Goal: Information Seeking & Learning: Learn about a topic

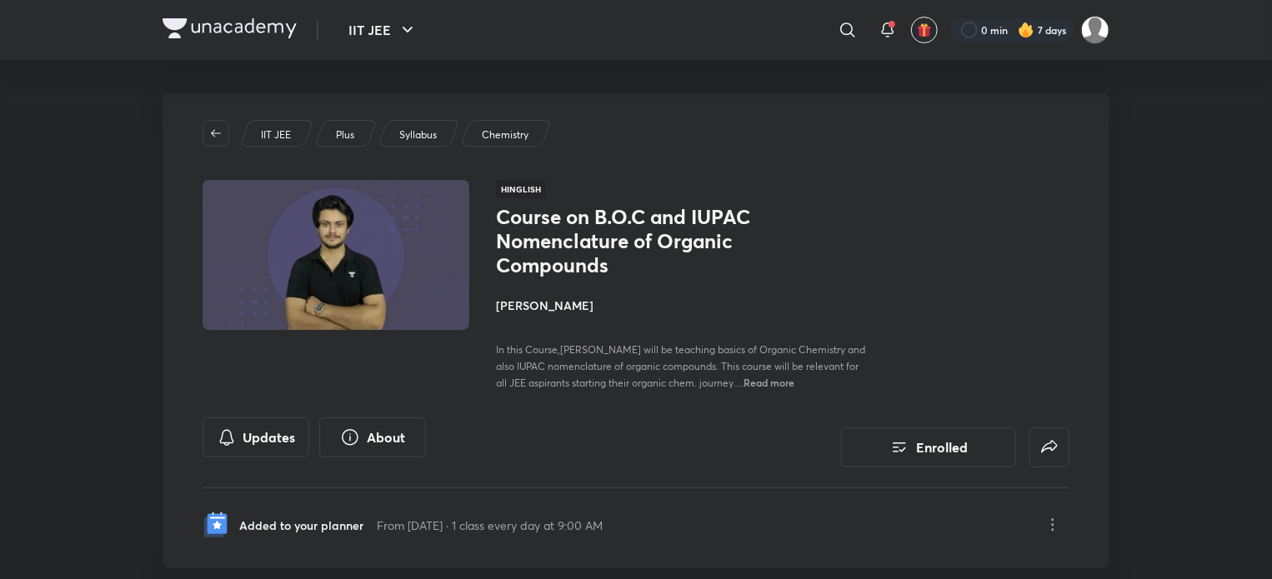
click at [192, 30] on img at bounding box center [230, 28] width 134 height 20
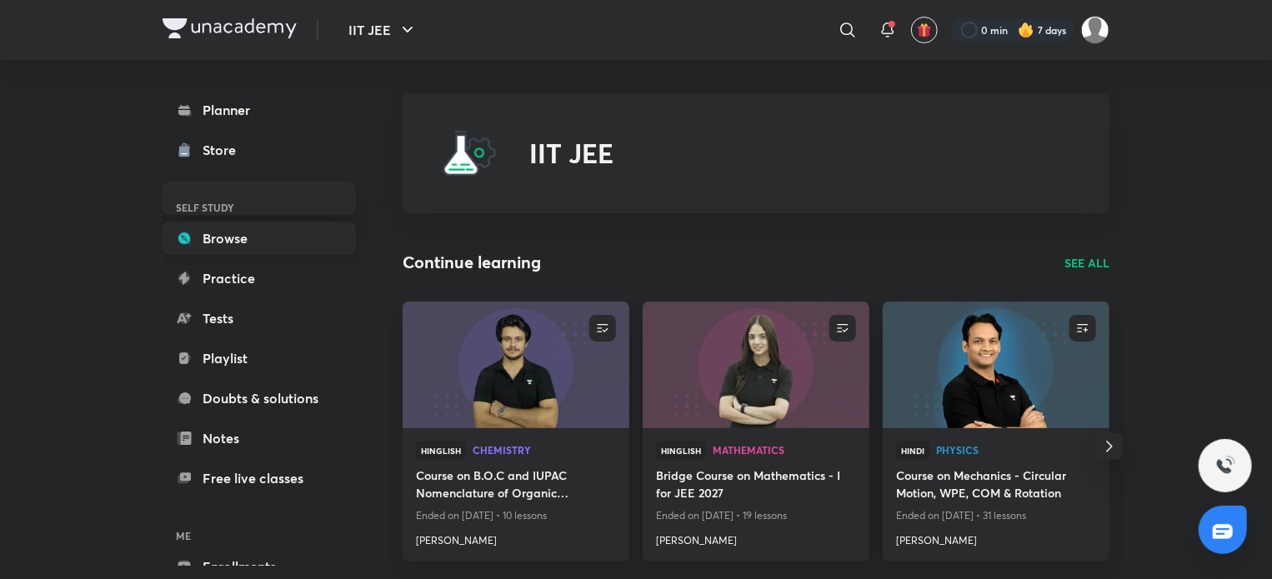
click at [216, 226] on link "Browse" at bounding box center [259, 238] width 193 height 33
click at [210, 247] on link "Browse" at bounding box center [259, 238] width 193 height 33
click at [209, 279] on link "Practice" at bounding box center [259, 278] width 193 height 33
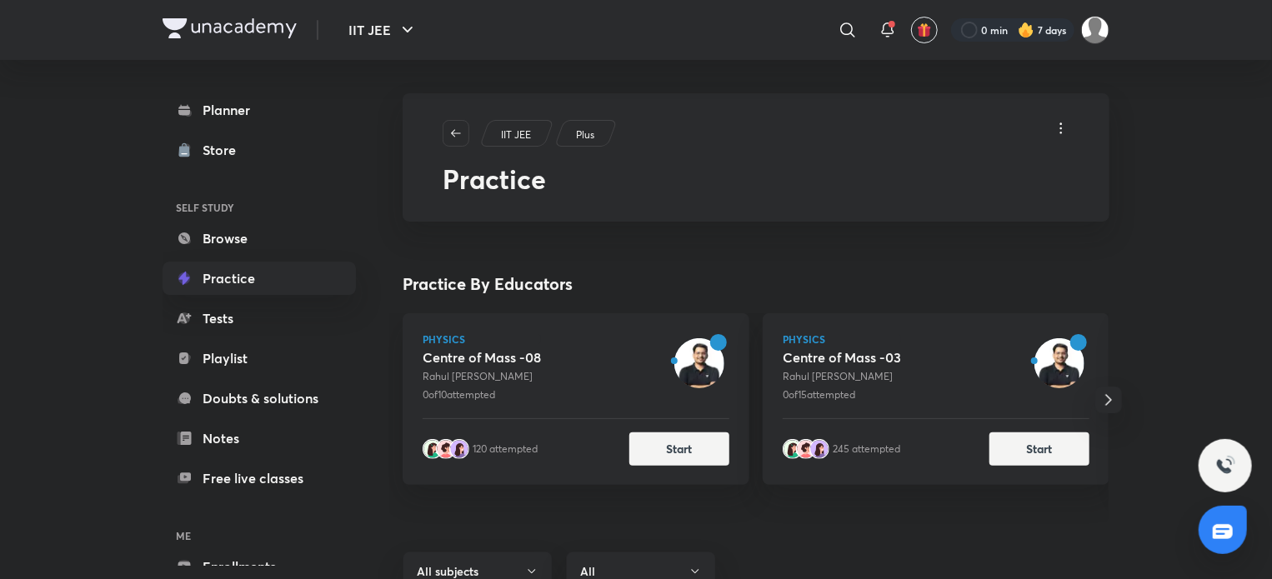
click at [230, 238] on link "Browse" at bounding box center [259, 238] width 193 height 33
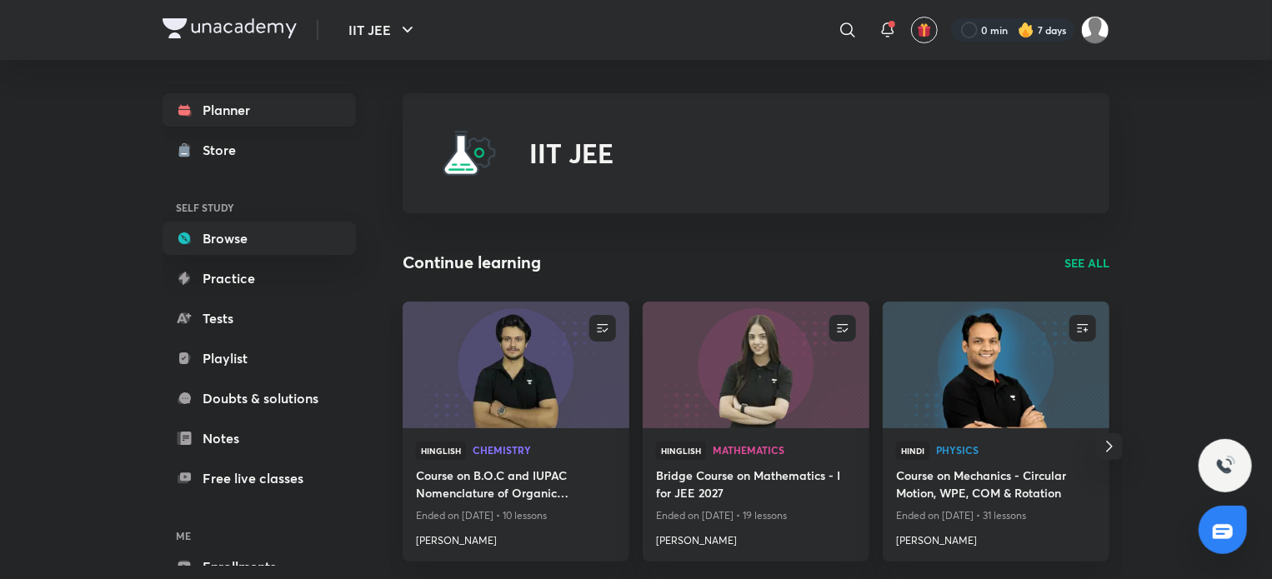
click at [286, 103] on link "Planner" at bounding box center [259, 109] width 193 height 33
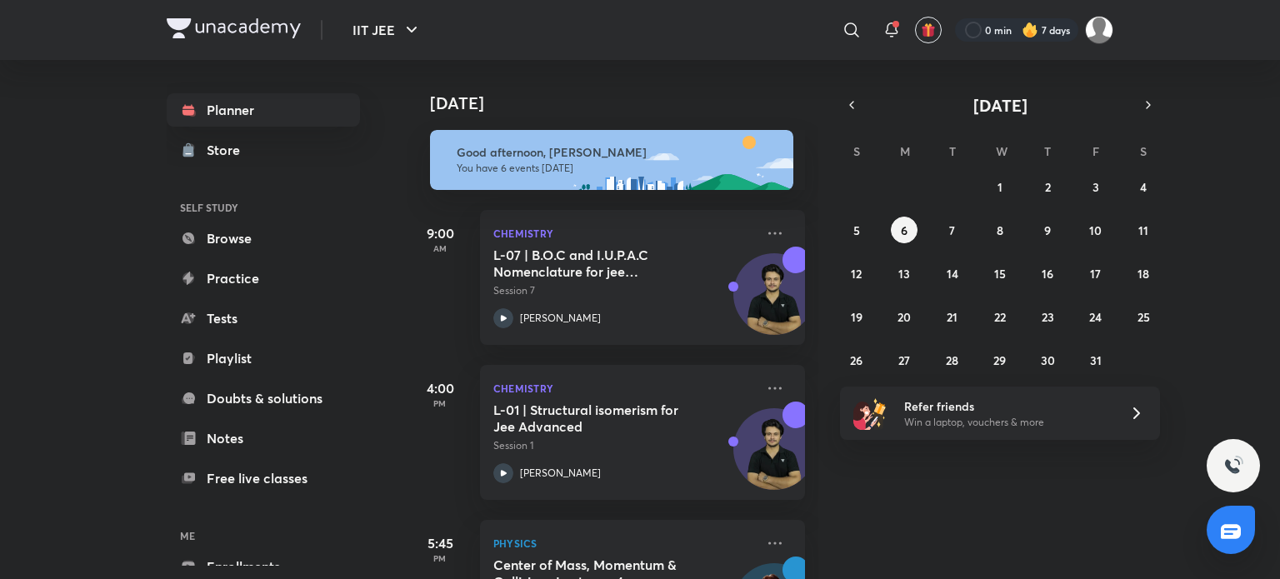
scroll to position [155, 0]
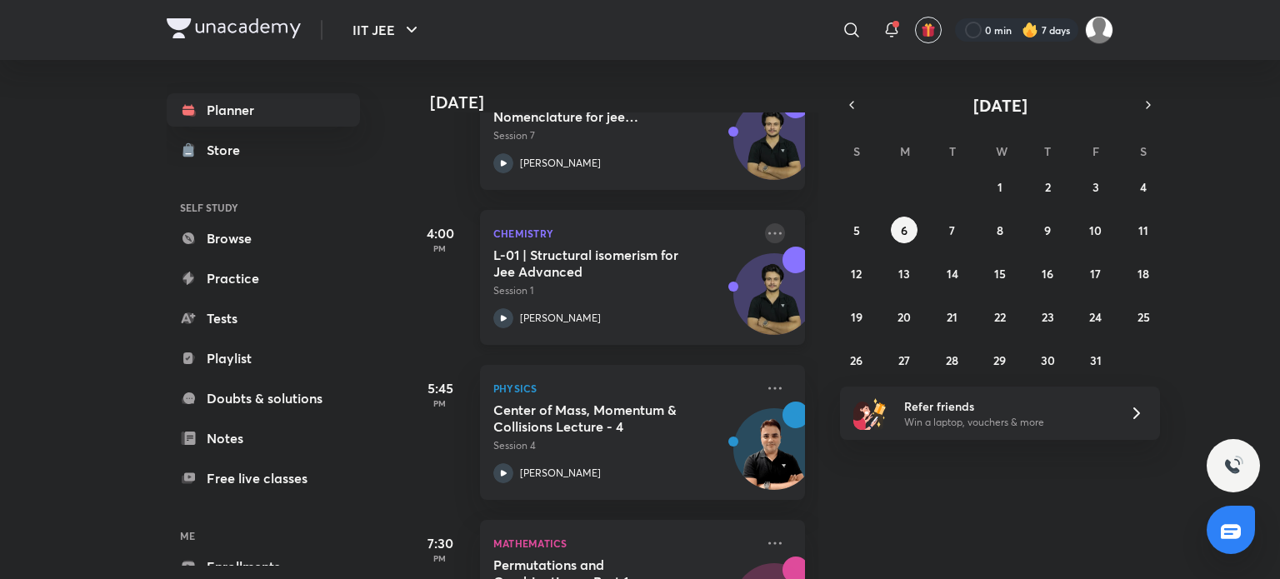
click at [766, 227] on icon at bounding box center [775, 233] width 20 height 20
click at [500, 311] on icon at bounding box center [503, 318] width 20 height 20
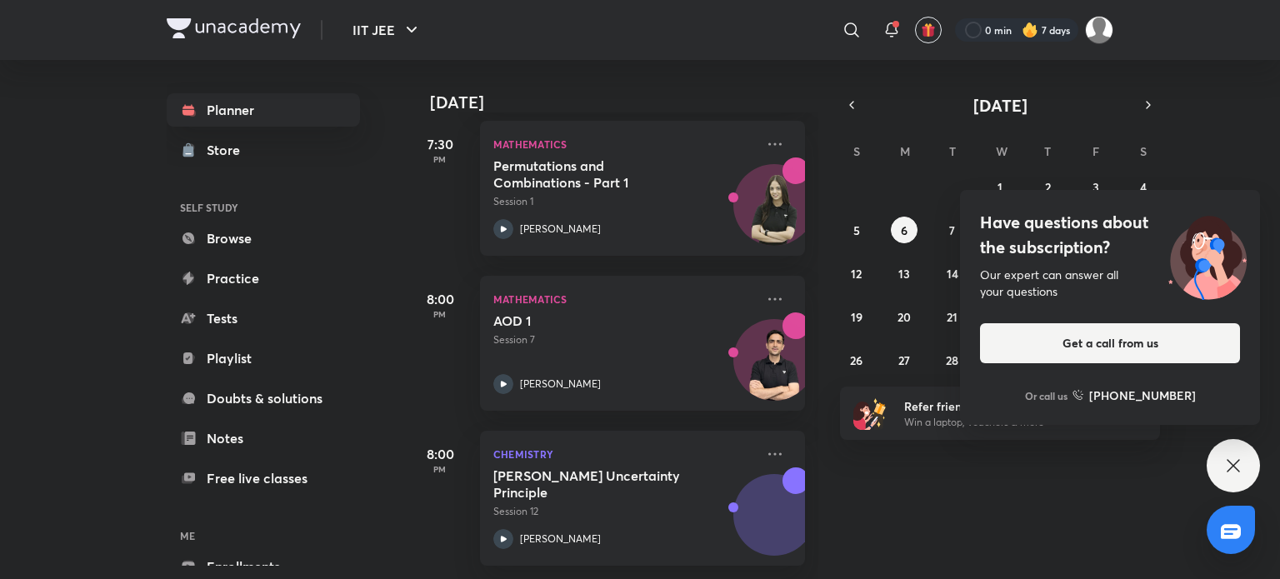
scroll to position [567, 0]
click at [547, 333] on p "Session 7" at bounding box center [624, 340] width 262 height 15
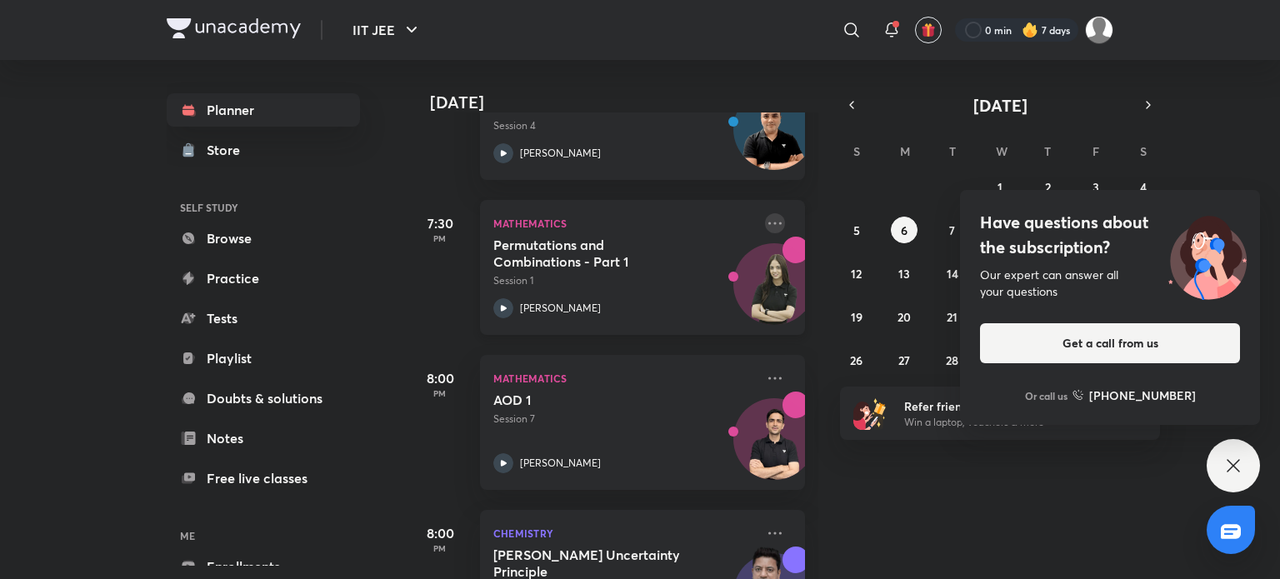
click at [765, 214] on icon at bounding box center [775, 223] width 20 height 20
click at [421, 303] on div "7:30 PM" at bounding box center [440, 267] width 67 height 135
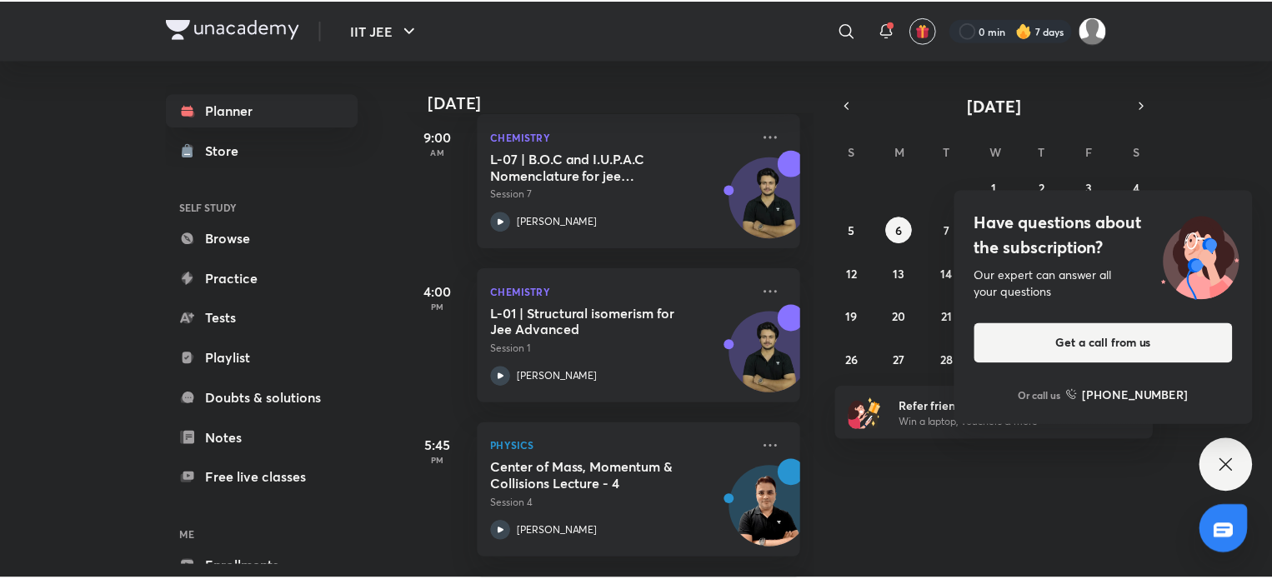
scroll to position [0, 0]
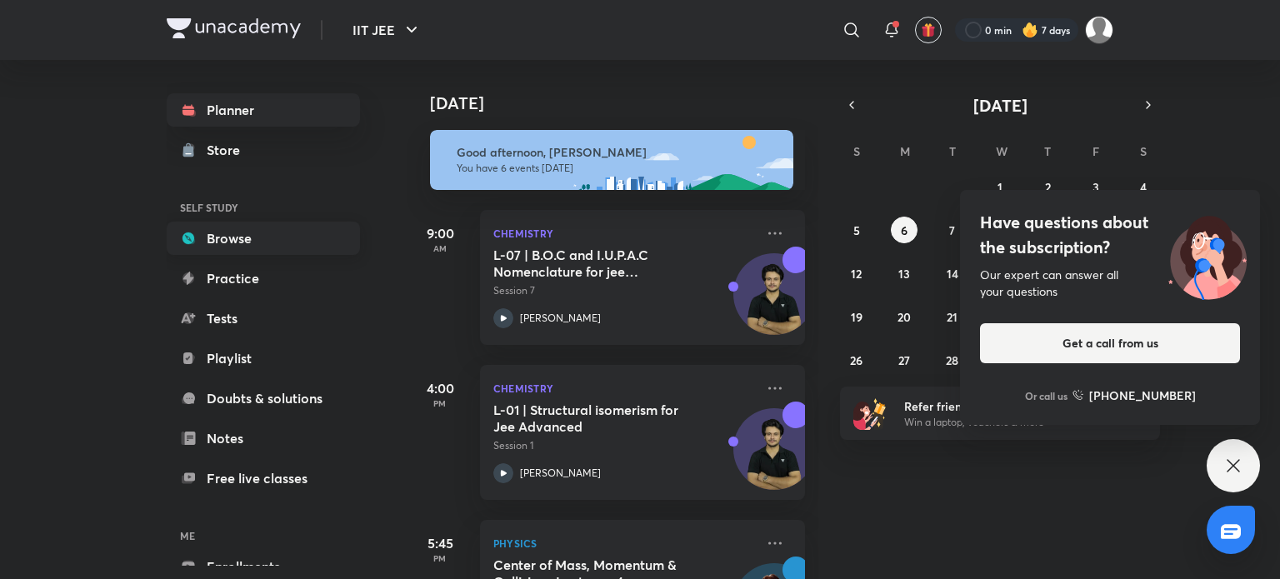
click at [240, 246] on link "Browse" at bounding box center [263, 238] width 193 height 33
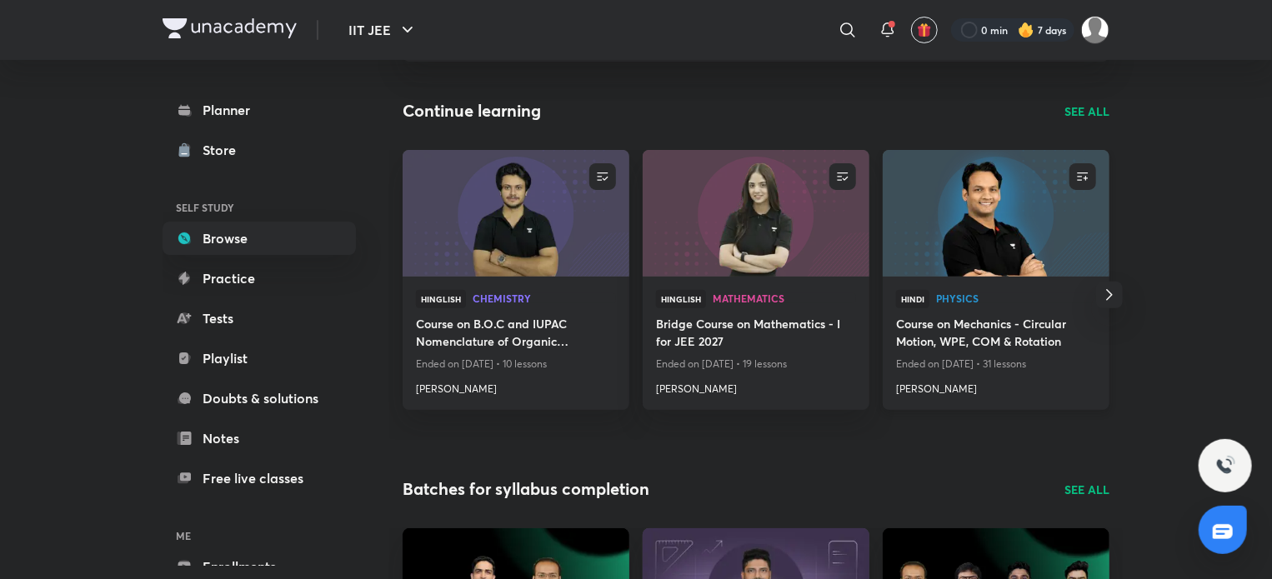
scroll to position [150, 0]
click at [1069, 117] on p "SEE ALL" at bounding box center [1086, 113] width 45 height 18
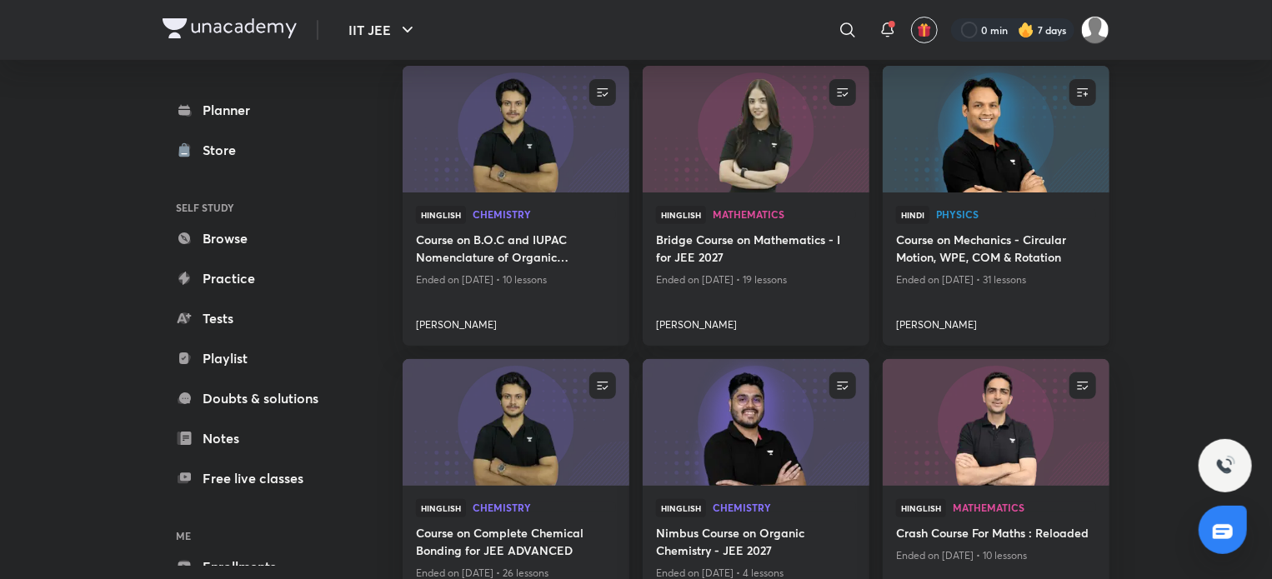
scroll to position [201, 0]
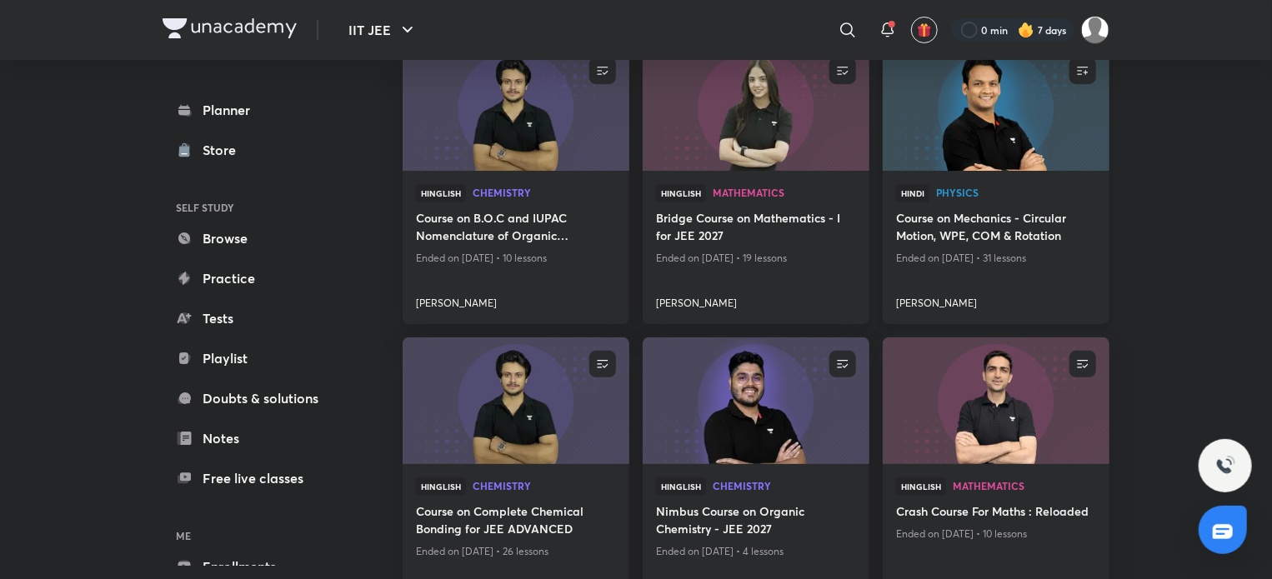
click at [990, 215] on h4 "Course on Mechanics - Circular Motion, WPE, COM & Rotation" at bounding box center [996, 228] width 200 height 38
